Goal: Transaction & Acquisition: Book appointment/travel/reservation

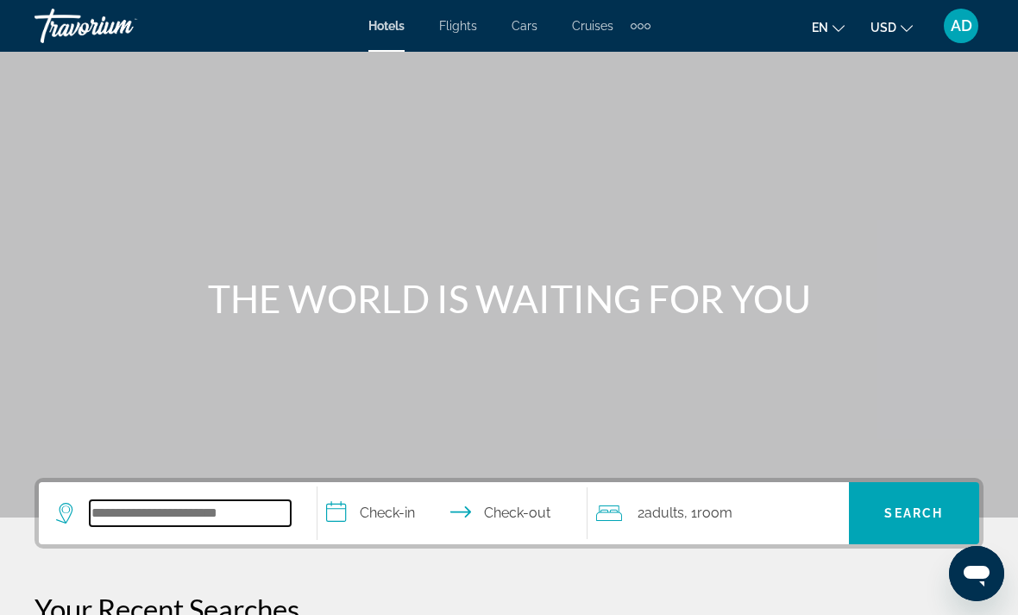
click at [169, 515] on input "Search widget" at bounding box center [190, 513] width 201 height 26
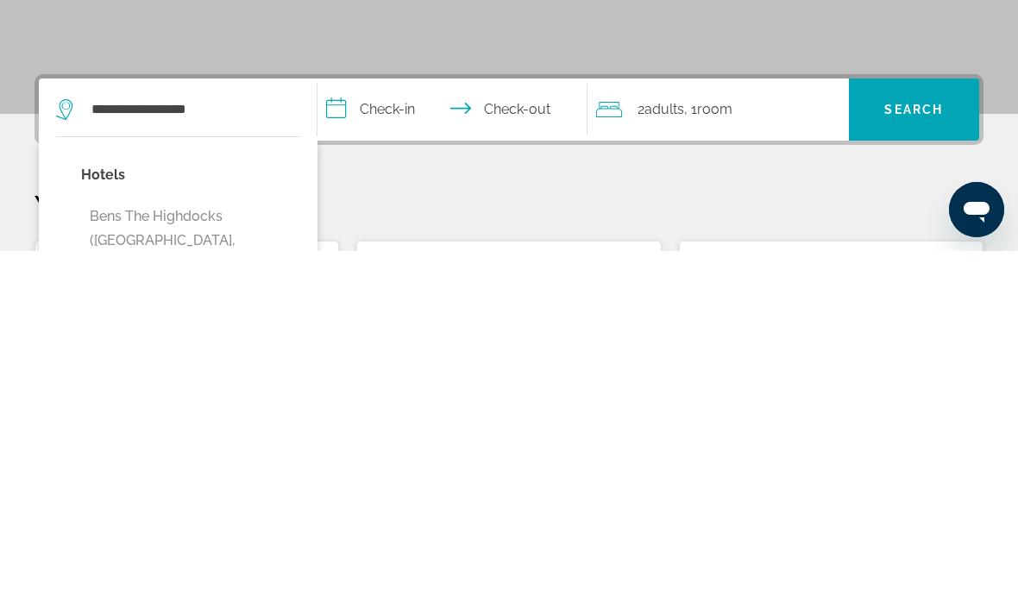
click at [124, 564] on button "Bens The Highdocks ([GEOGRAPHIC_DATA], [GEOGRAPHIC_DATA])" at bounding box center [190, 604] width 219 height 81
type input "**********"
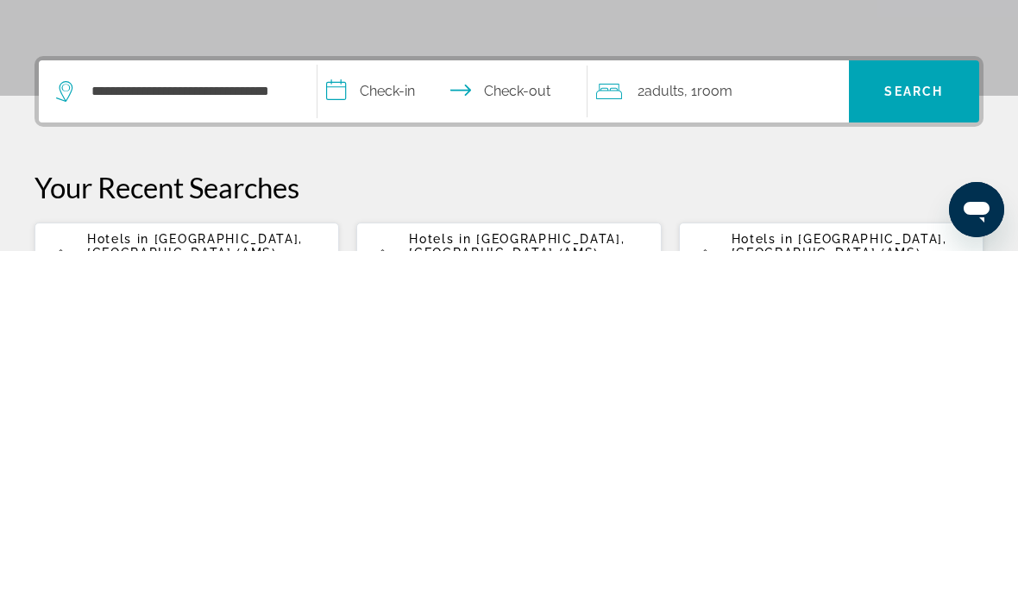
click at [386, 425] on input "**********" at bounding box center [456, 458] width 277 height 67
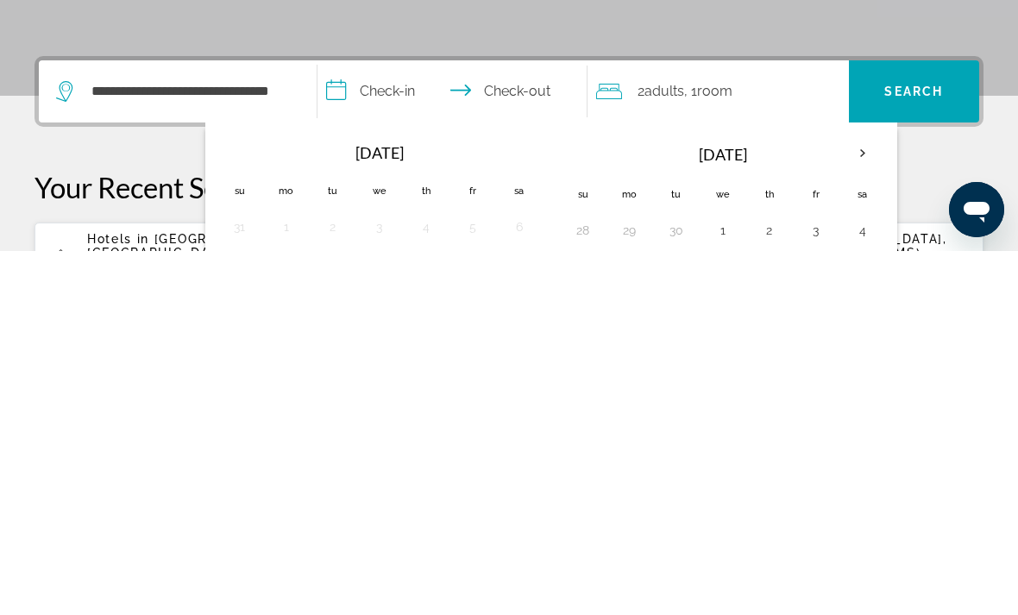
scroll to position [422, 0]
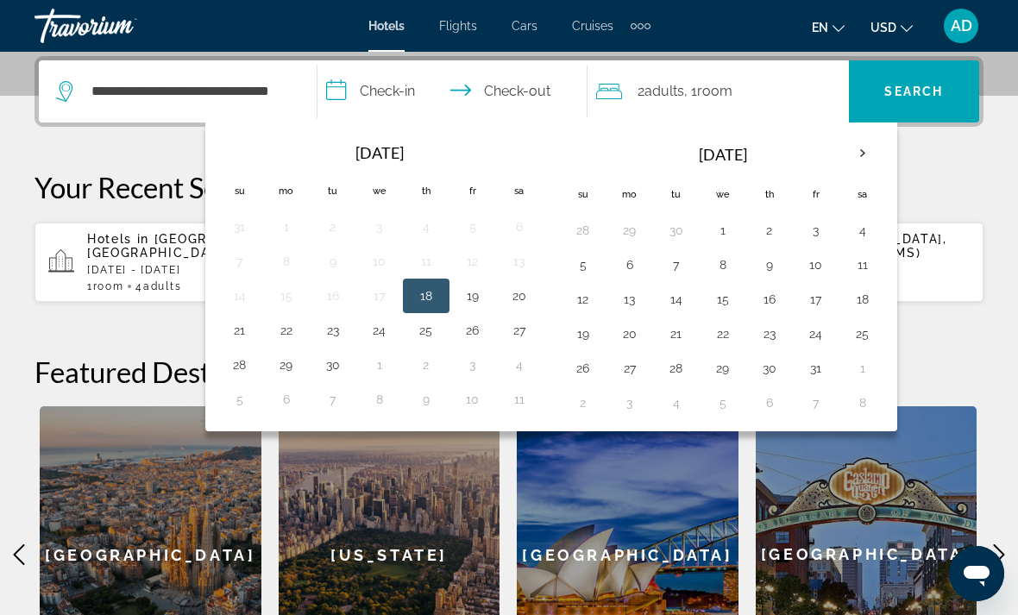
click at [700, 272] on table "Oct 2025 Su Mo Tu We Th Fr Sa 28 29 30 1 2 3 4 5 6 7 8 9 10 11 12 13 14 15 16 1…" at bounding box center [723, 277] width 326 height 286
click at [717, 263] on button "8" at bounding box center [723, 265] width 28 height 24
click at [869, 253] on button "11" at bounding box center [863, 265] width 28 height 24
type input "**********"
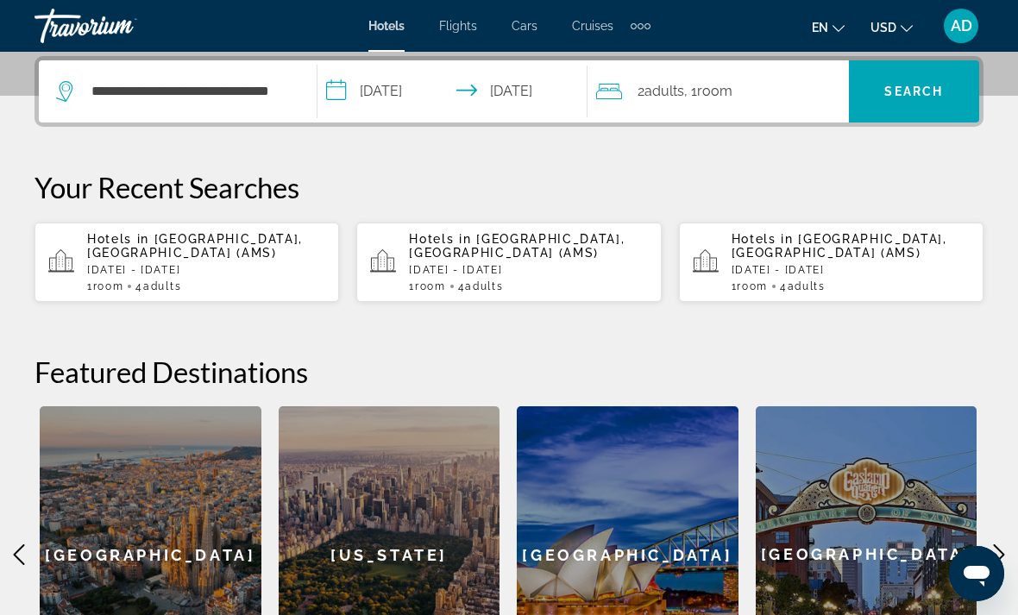
click at [697, 90] on span ", 1 Room rooms" at bounding box center [708, 91] width 48 height 24
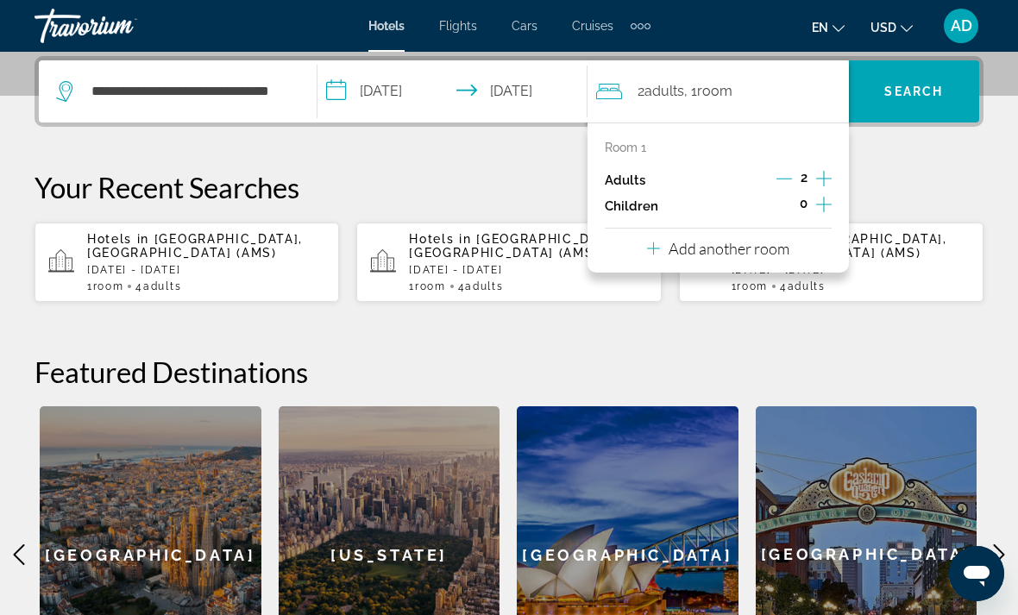
click at [833, 169] on div "Room 1 Adults 2 Children 0 Add another room" at bounding box center [718, 198] width 261 height 150
click at [823, 178] on icon "Increment adults" at bounding box center [824, 179] width 16 height 16
click at [819, 172] on icon "Increment adults" at bounding box center [824, 178] width 16 height 21
click at [945, 80] on span "Search widget" at bounding box center [914, 91] width 130 height 41
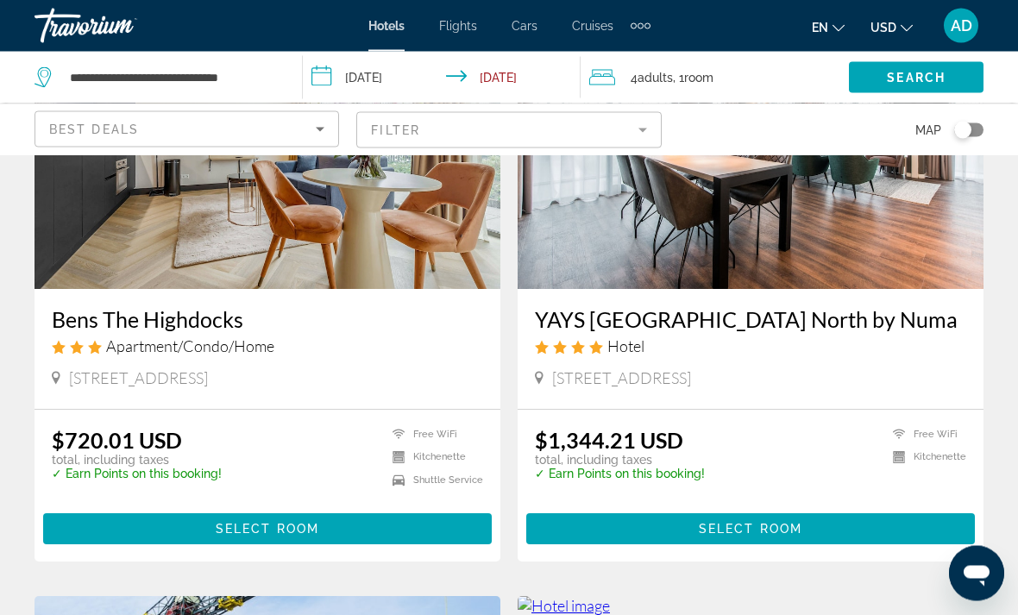
scroll to position [93, 0]
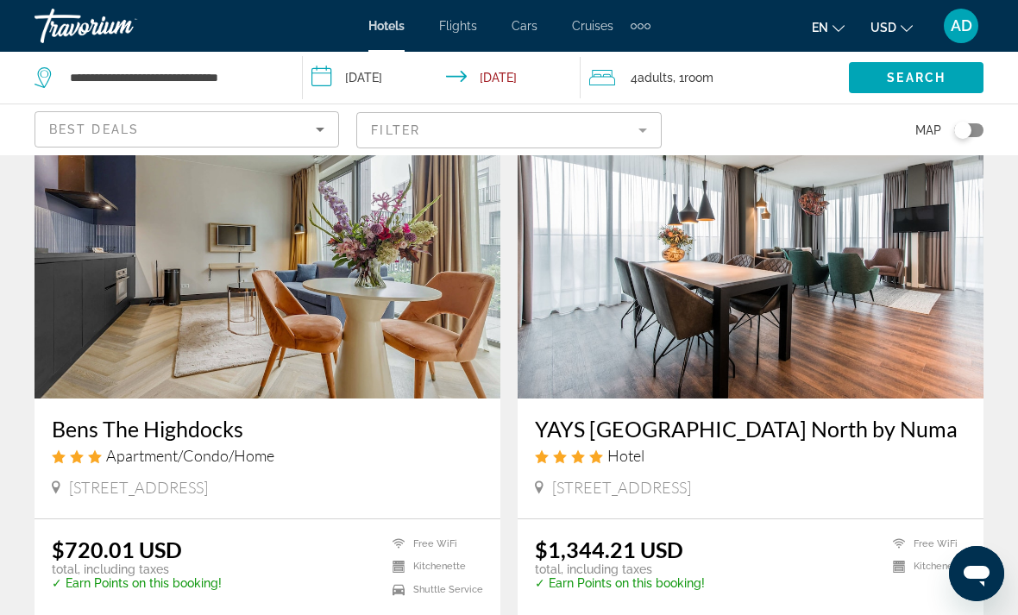
click at [398, 303] on img "Main content" at bounding box center [268, 261] width 466 height 276
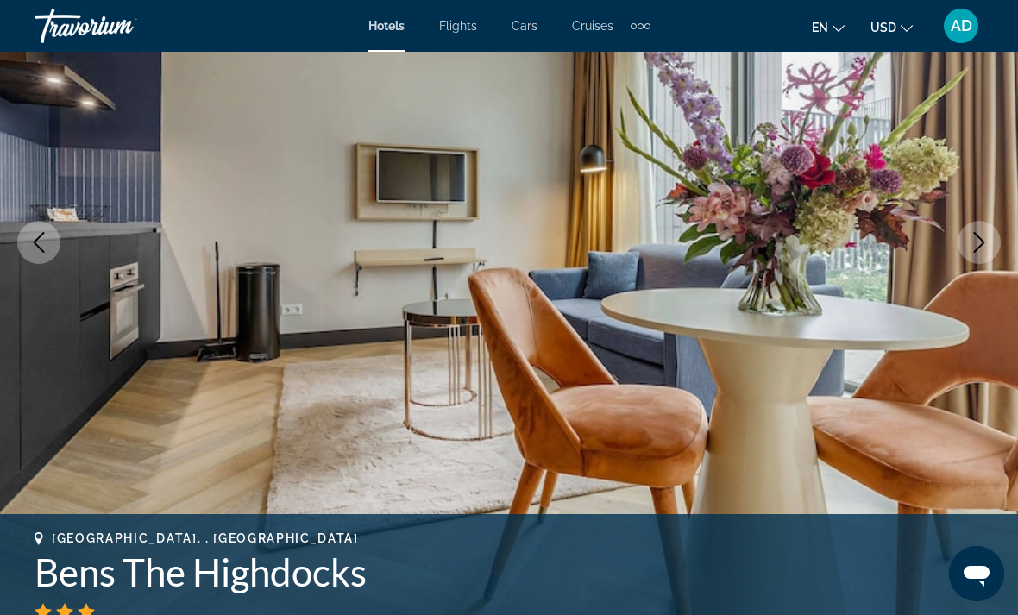
scroll to position [209, 0]
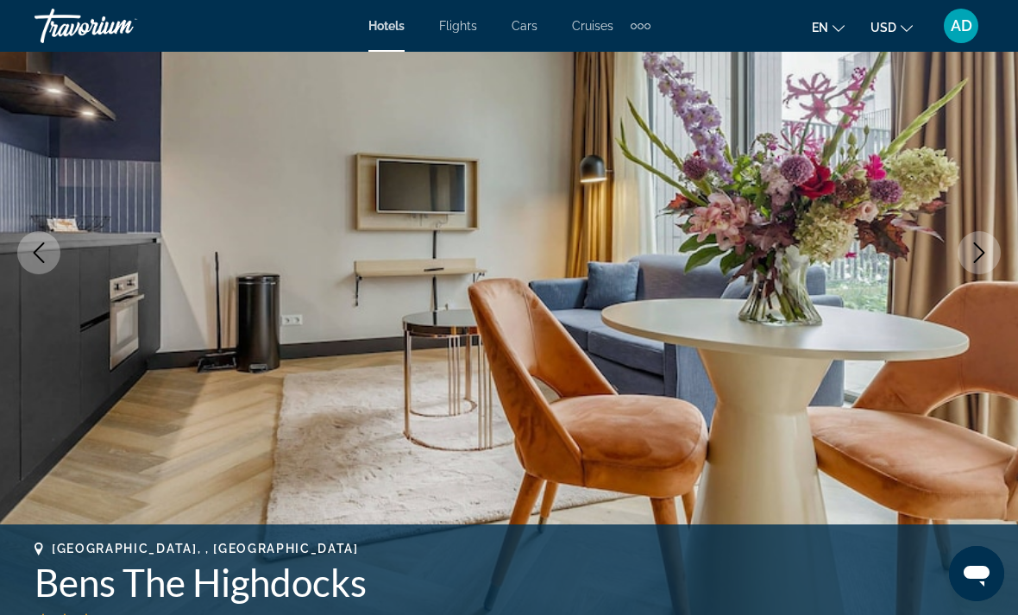
click at [975, 262] on icon "Next image" at bounding box center [979, 252] width 11 height 21
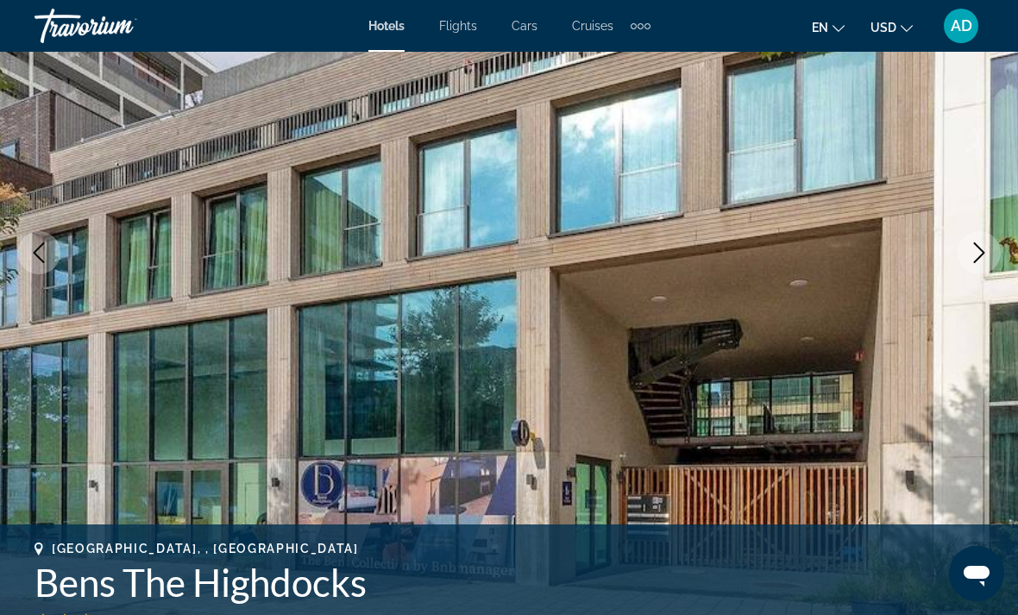
click at [981, 254] on icon "Next image" at bounding box center [979, 252] width 21 height 21
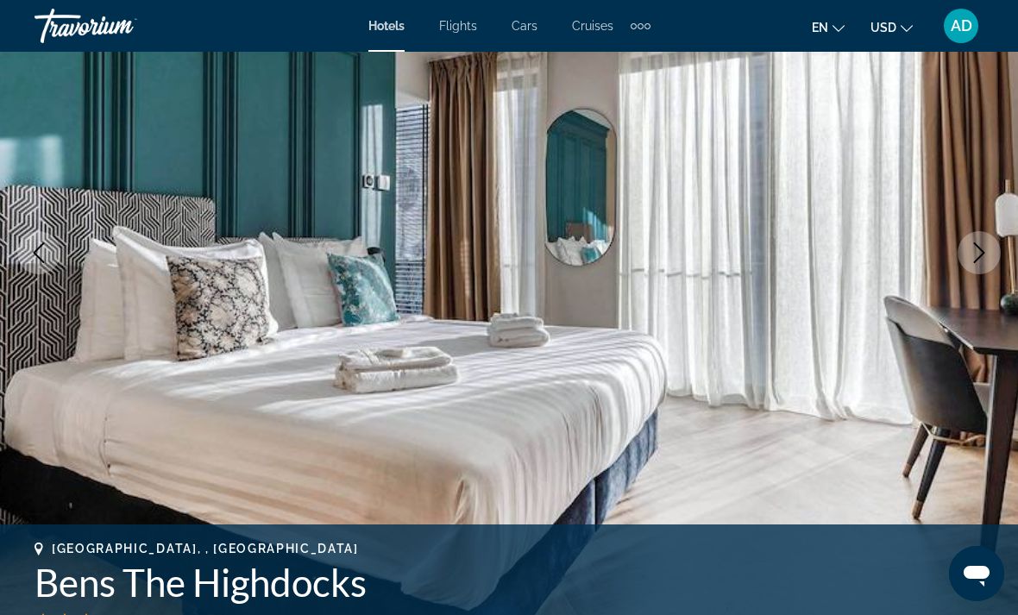
click at [987, 255] on icon "Next image" at bounding box center [979, 252] width 21 height 21
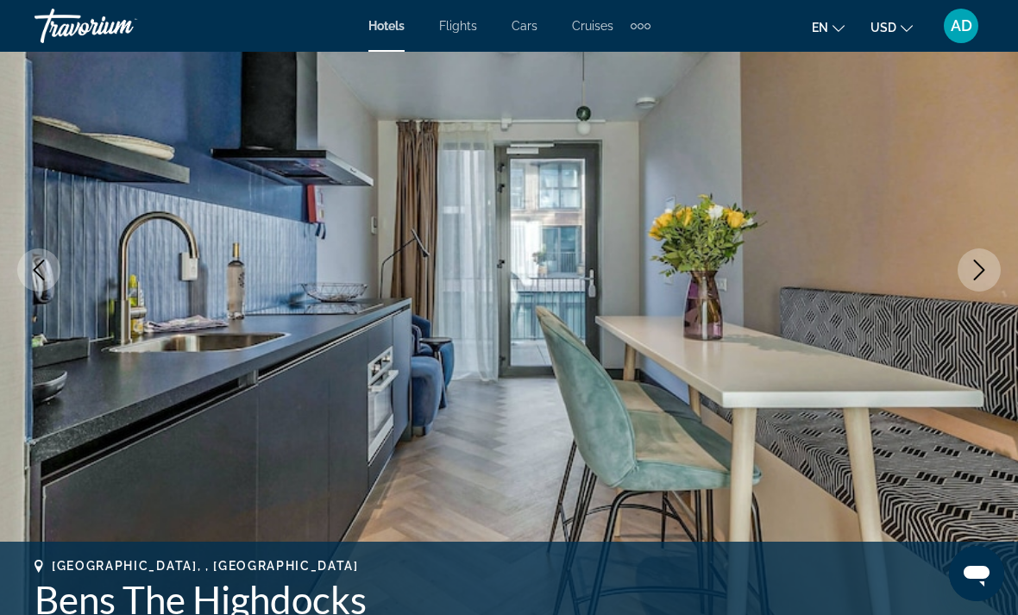
scroll to position [193, 0]
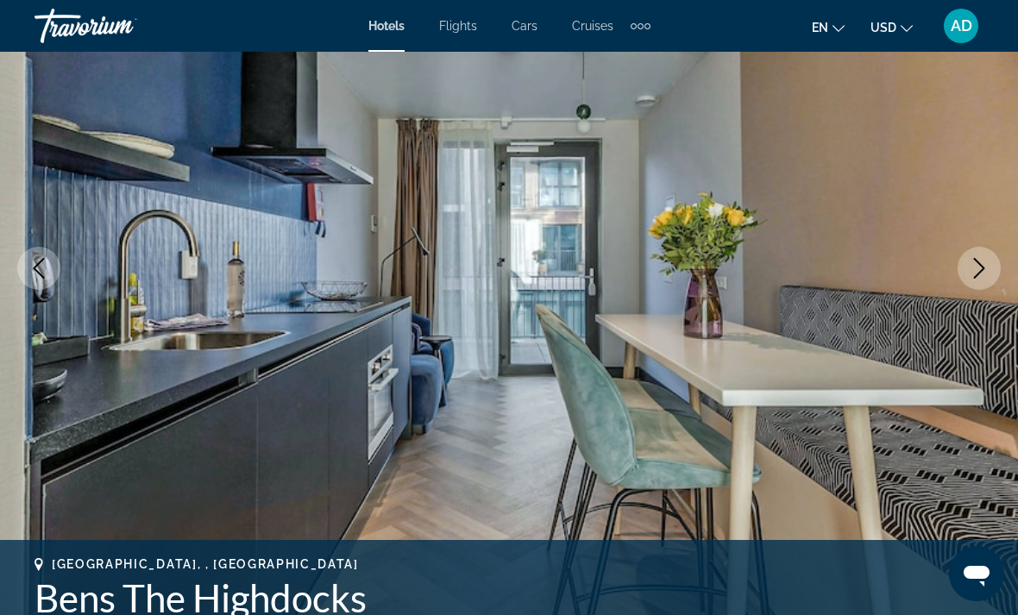
click at [965, 286] on img "Main content" at bounding box center [509, 268] width 1018 height 820
click at [973, 263] on icon "Next image" at bounding box center [979, 268] width 21 height 21
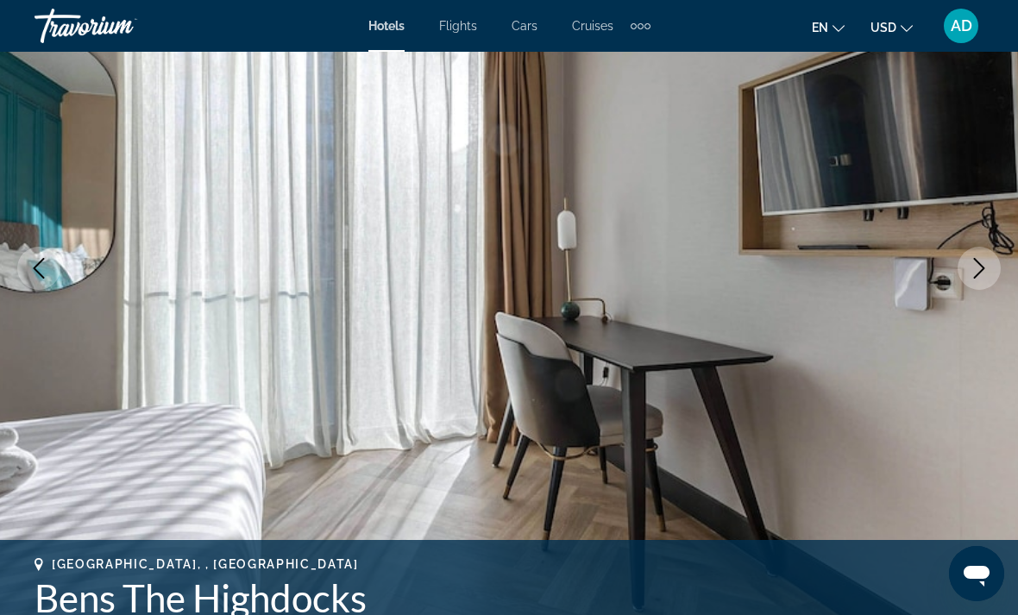
click at [965, 274] on button "Next image" at bounding box center [979, 268] width 43 height 43
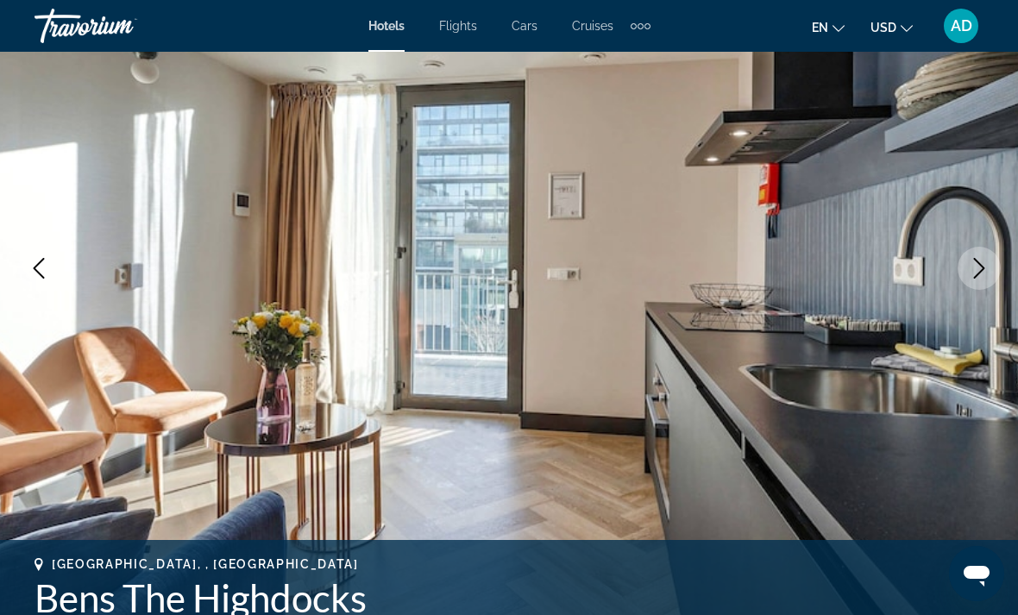
click at [984, 292] on img "Main content" at bounding box center [509, 268] width 1018 height 820
click at [977, 254] on button "Next image" at bounding box center [979, 268] width 43 height 43
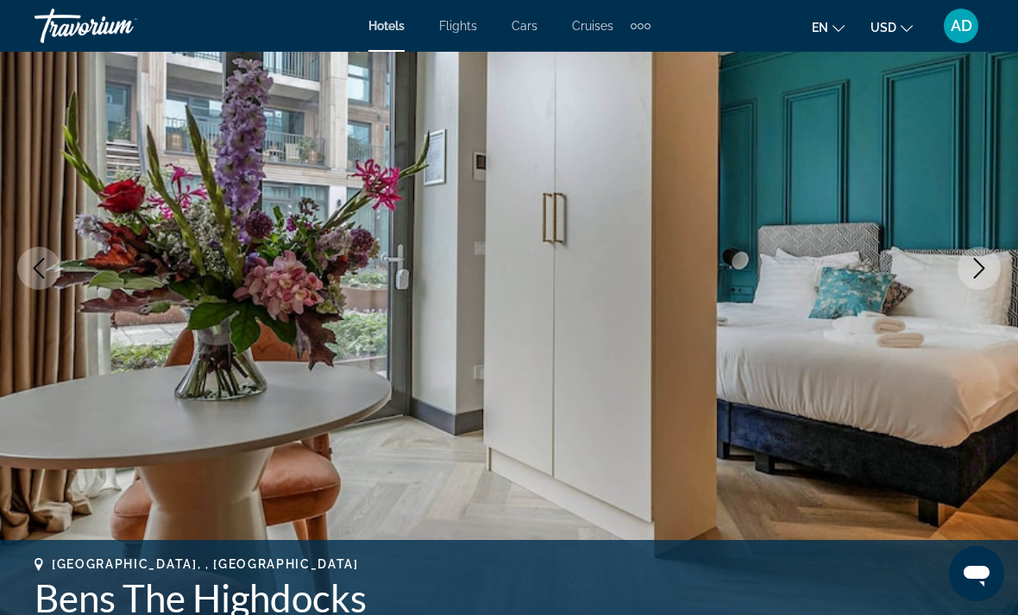
click at [969, 261] on icon "Next image" at bounding box center [979, 268] width 21 height 21
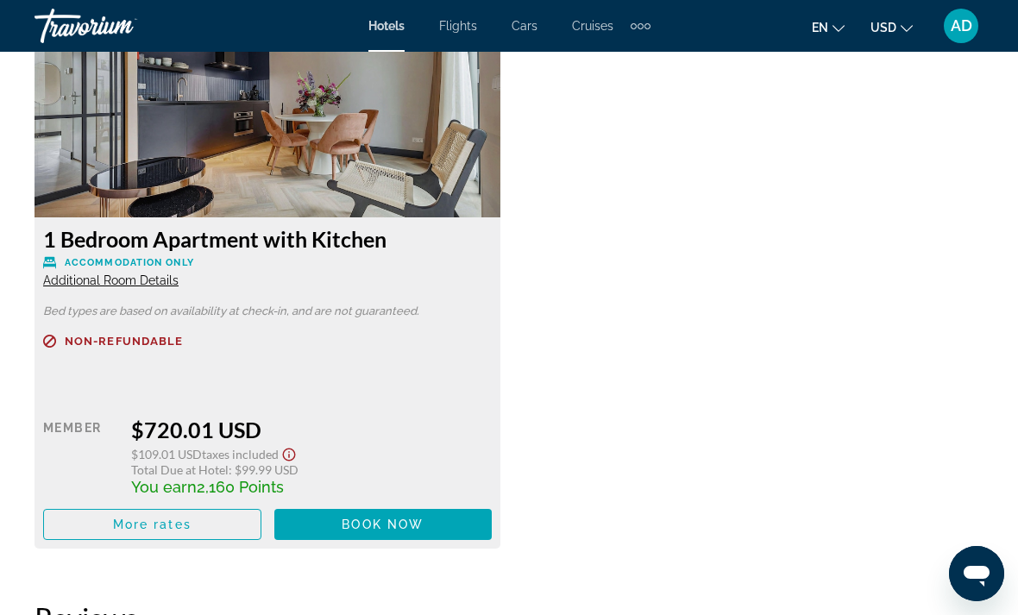
scroll to position [2739, 0]
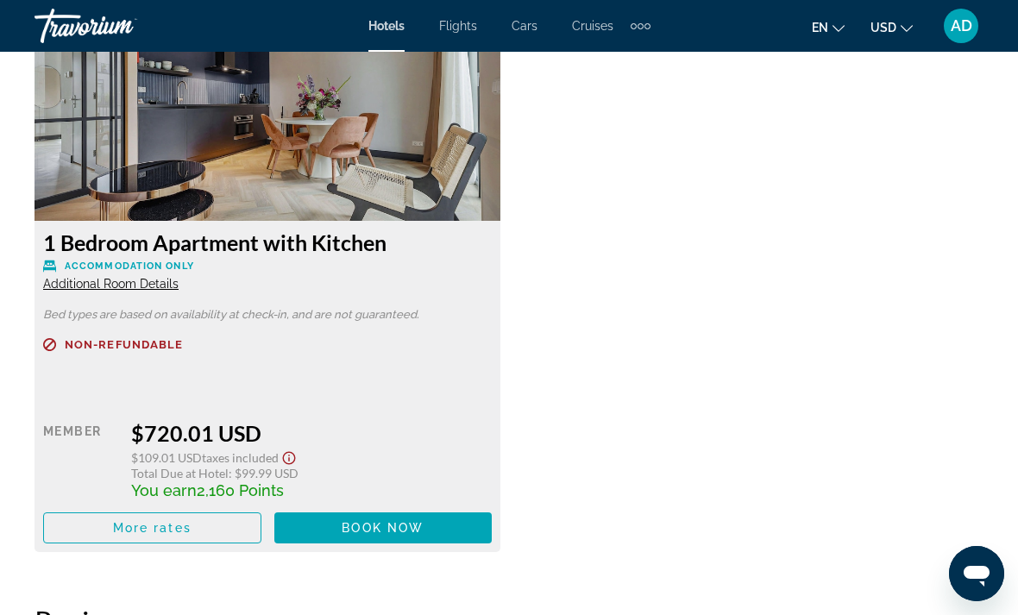
click at [425, 522] on span "Main content" at bounding box center [383, 527] width 218 height 41
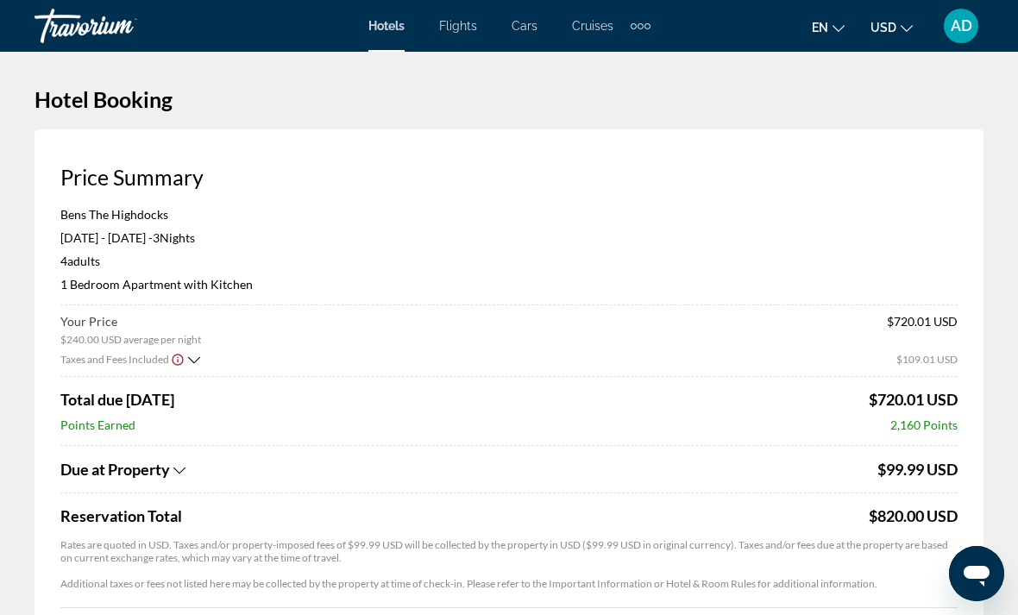
click at [198, 331] on div "Your Price $240.00 USD average per night" at bounding box center [130, 330] width 141 height 32
click at [195, 358] on icon "Show Taxes and Fees breakdown" at bounding box center [194, 360] width 12 height 15
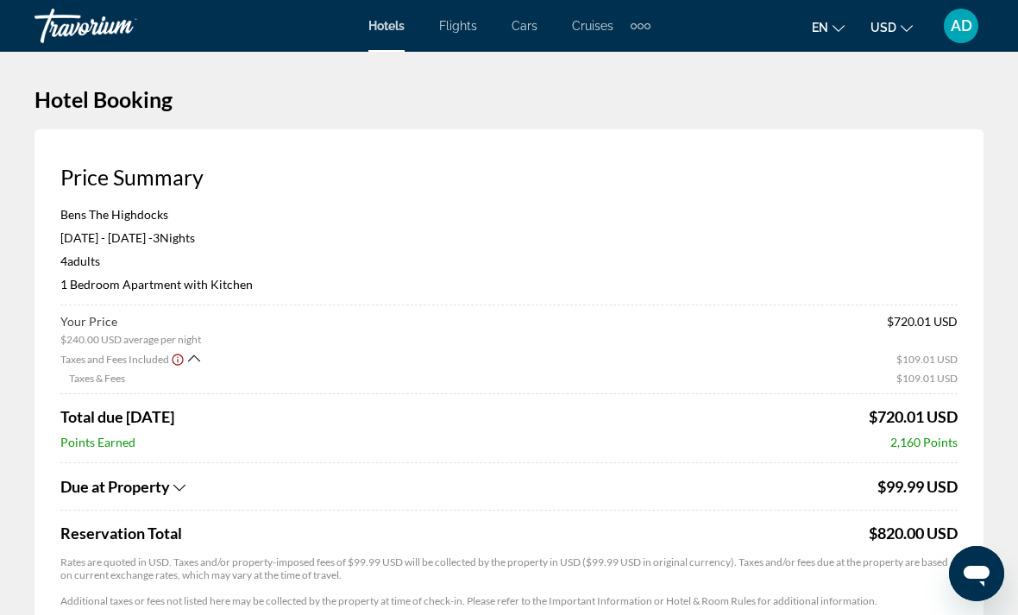
click at [379, 33] on span "Hotels" at bounding box center [386, 26] width 36 height 14
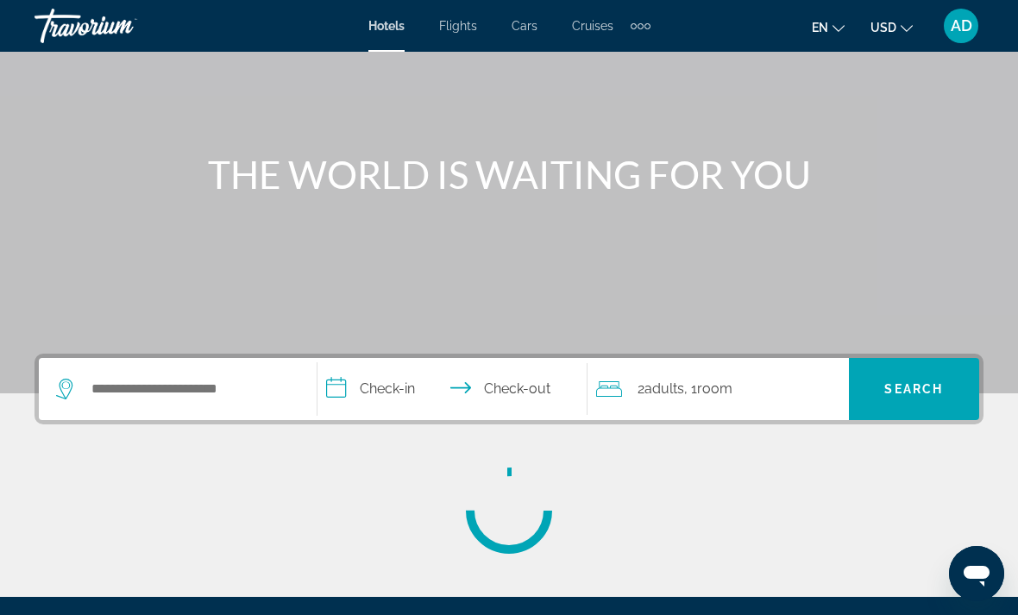
scroll to position [193, 0]
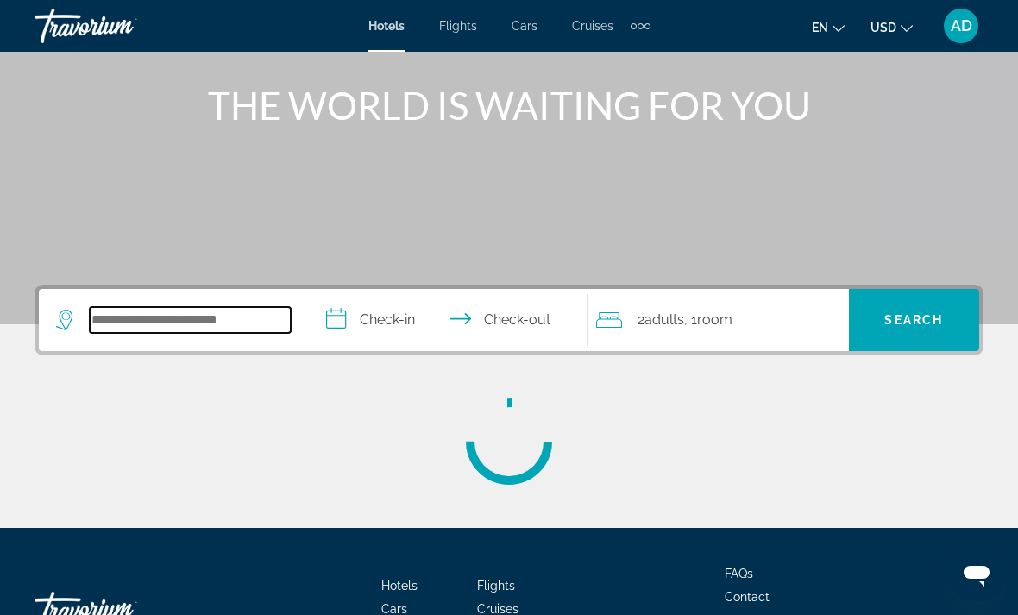
click at [246, 328] on input "Search widget" at bounding box center [190, 320] width 201 height 26
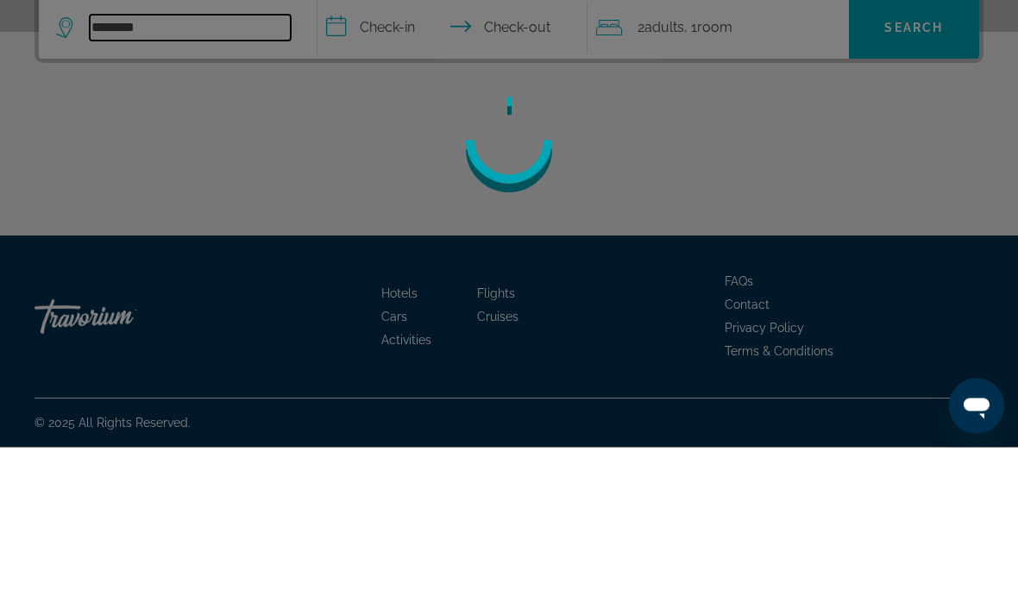
scroll to position [0, 0]
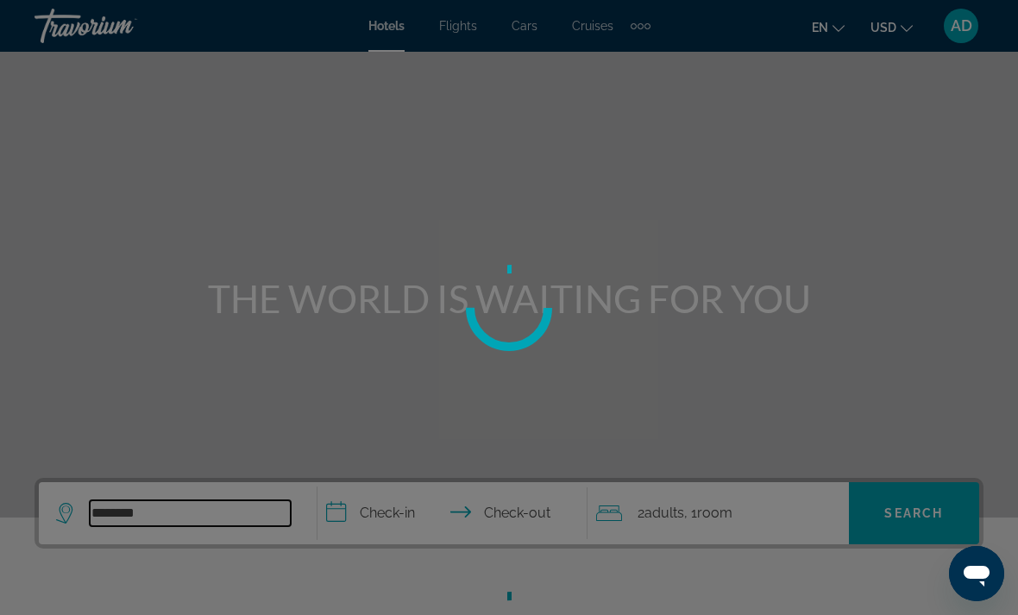
type input "*********"
